Goal: Transaction & Acquisition: Book appointment/travel/reservation

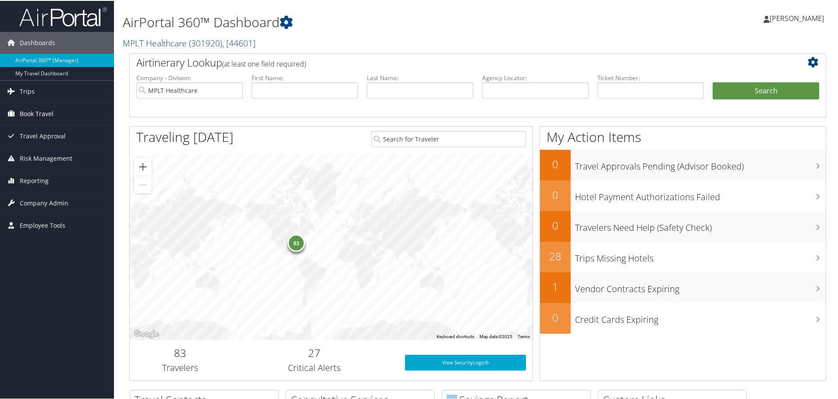
click at [57, 111] on link "Book Travel" at bounding box center [57, 113] width 114 height 22
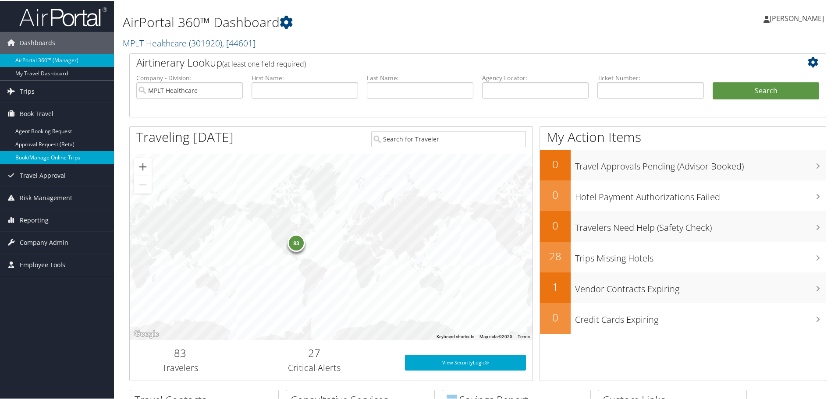
click at [50, 158] on link "Book/Manage Online Trips" at bounding box center [57, 156] width 114 height 13
